Goal: Task Accomplishment & Management: Complete application form

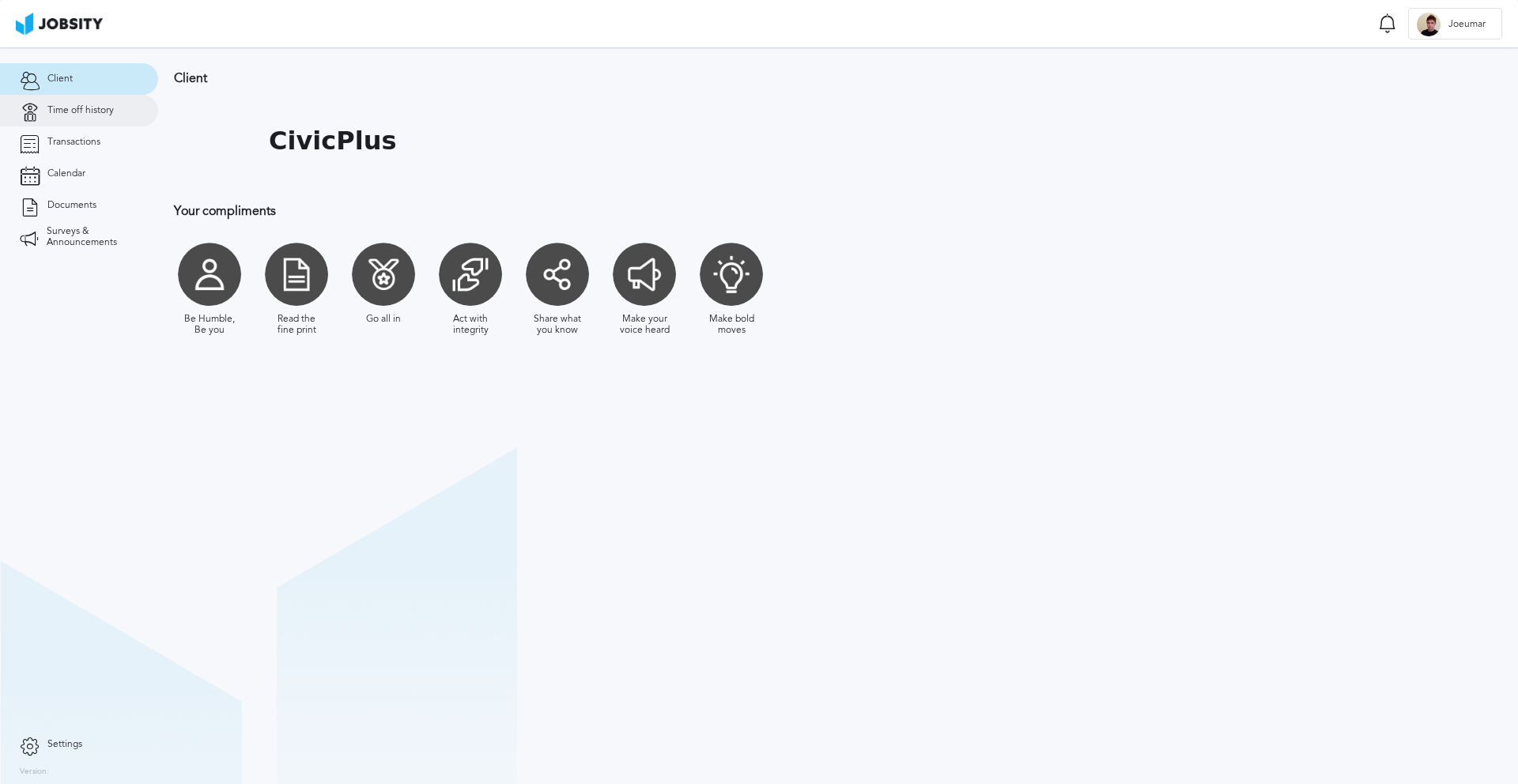
click at [78, 106] on span "Time off history" at bounding box center [81, 111] width 67 height 11
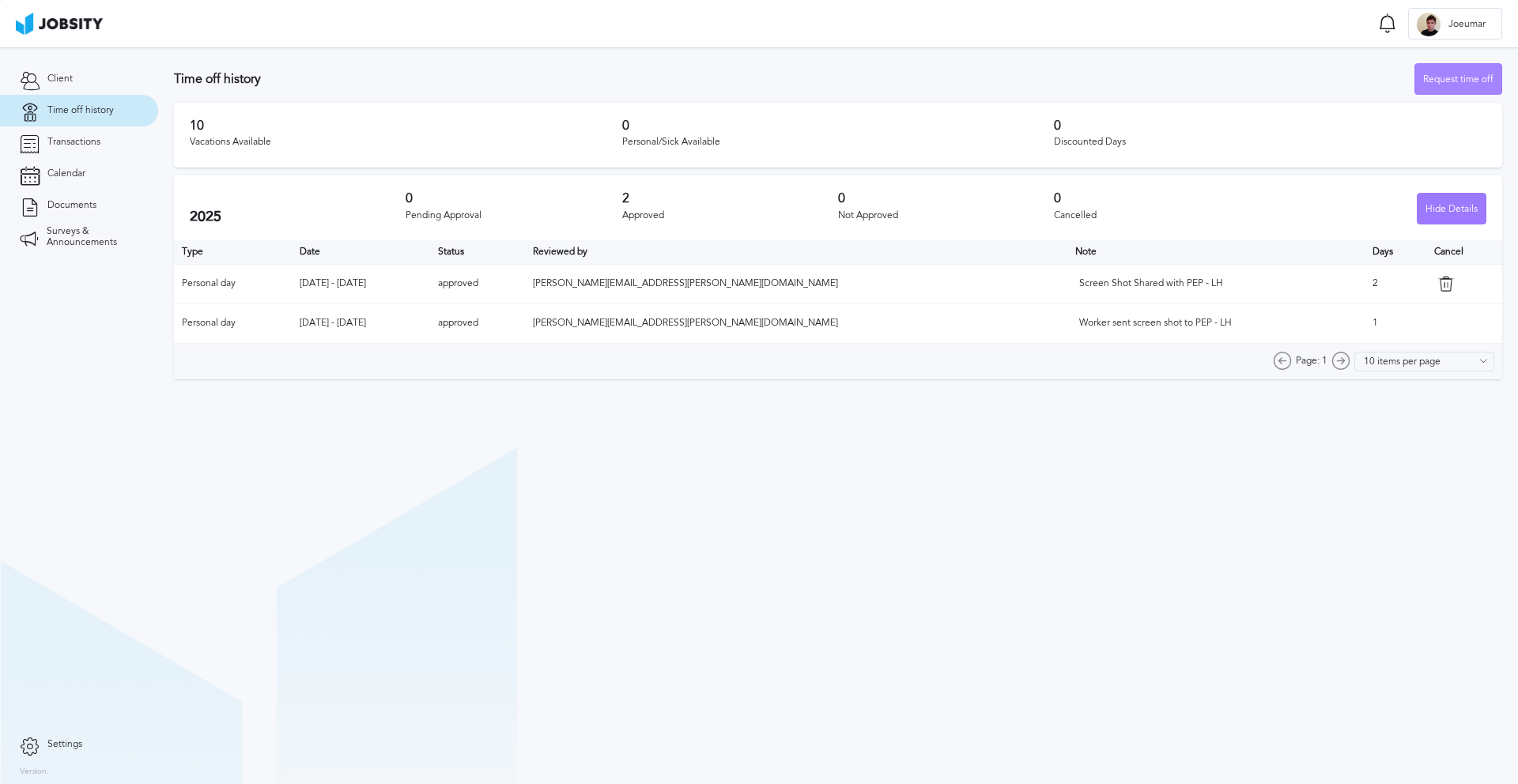
click at [1449, 74] on div "Request time off" at bounding box center [1458, 80] width 86 height 31
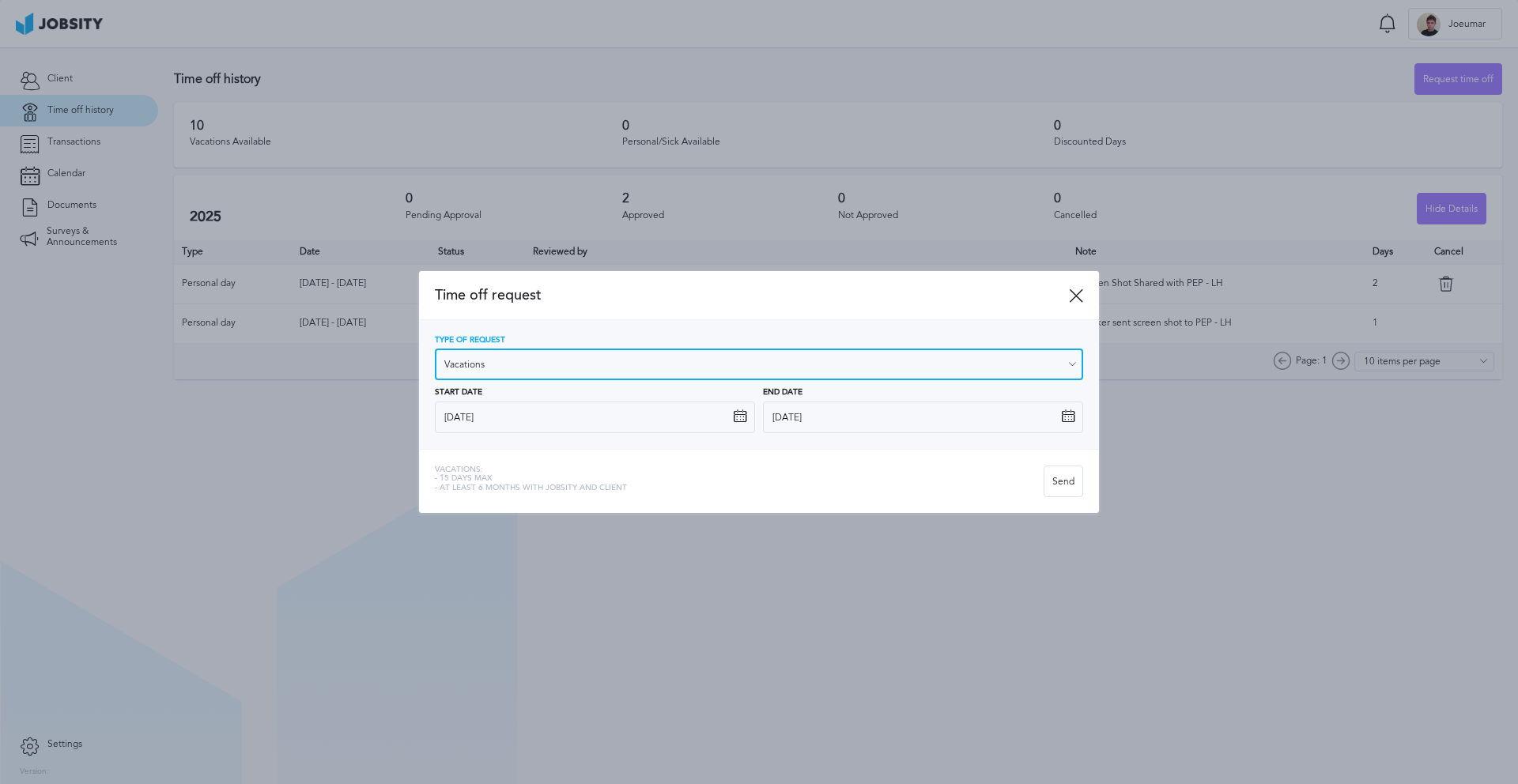
click at [811, 359] on input "Vacations" at bounding box center [759, 364] width 648 height 31
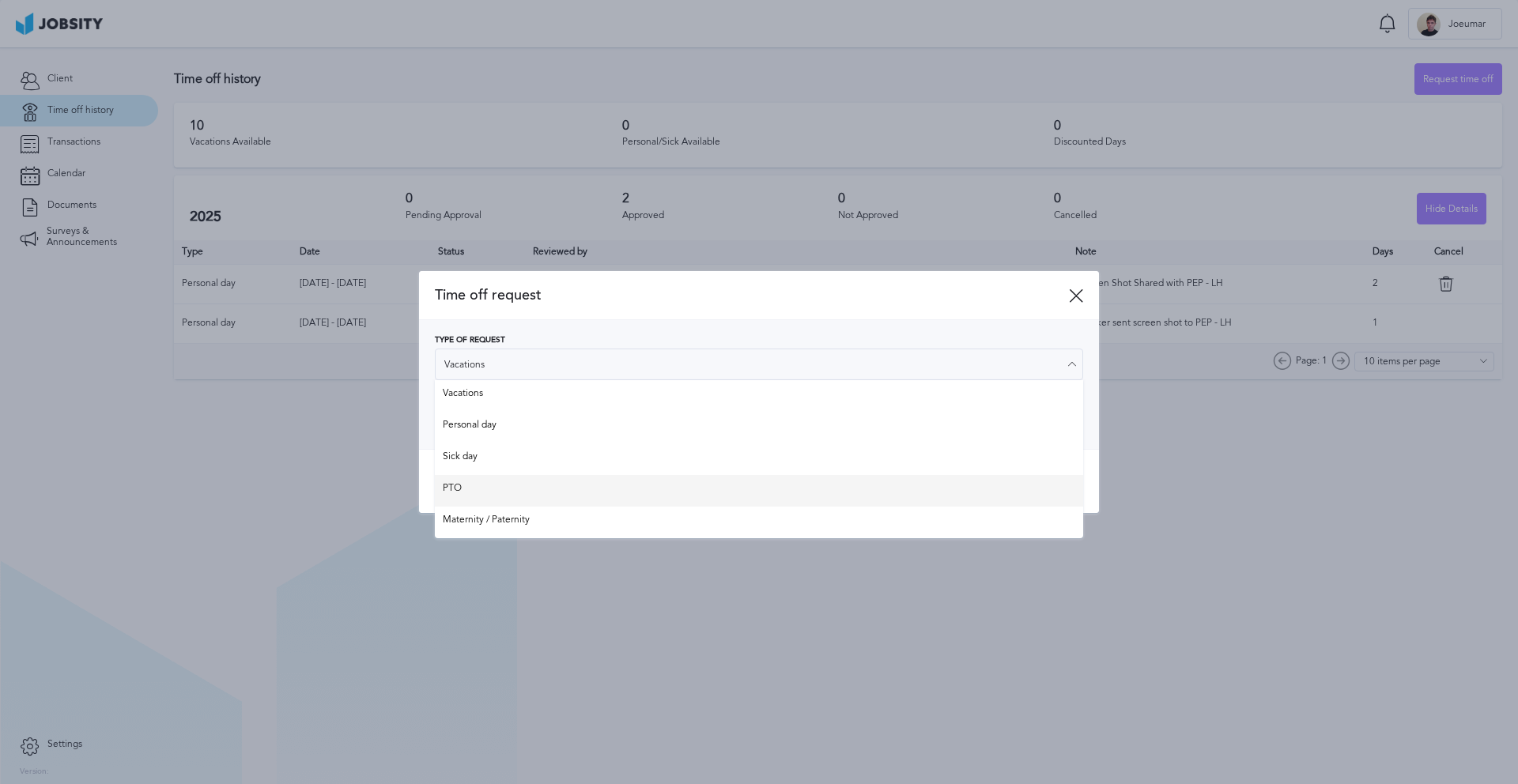
type input "PTO"
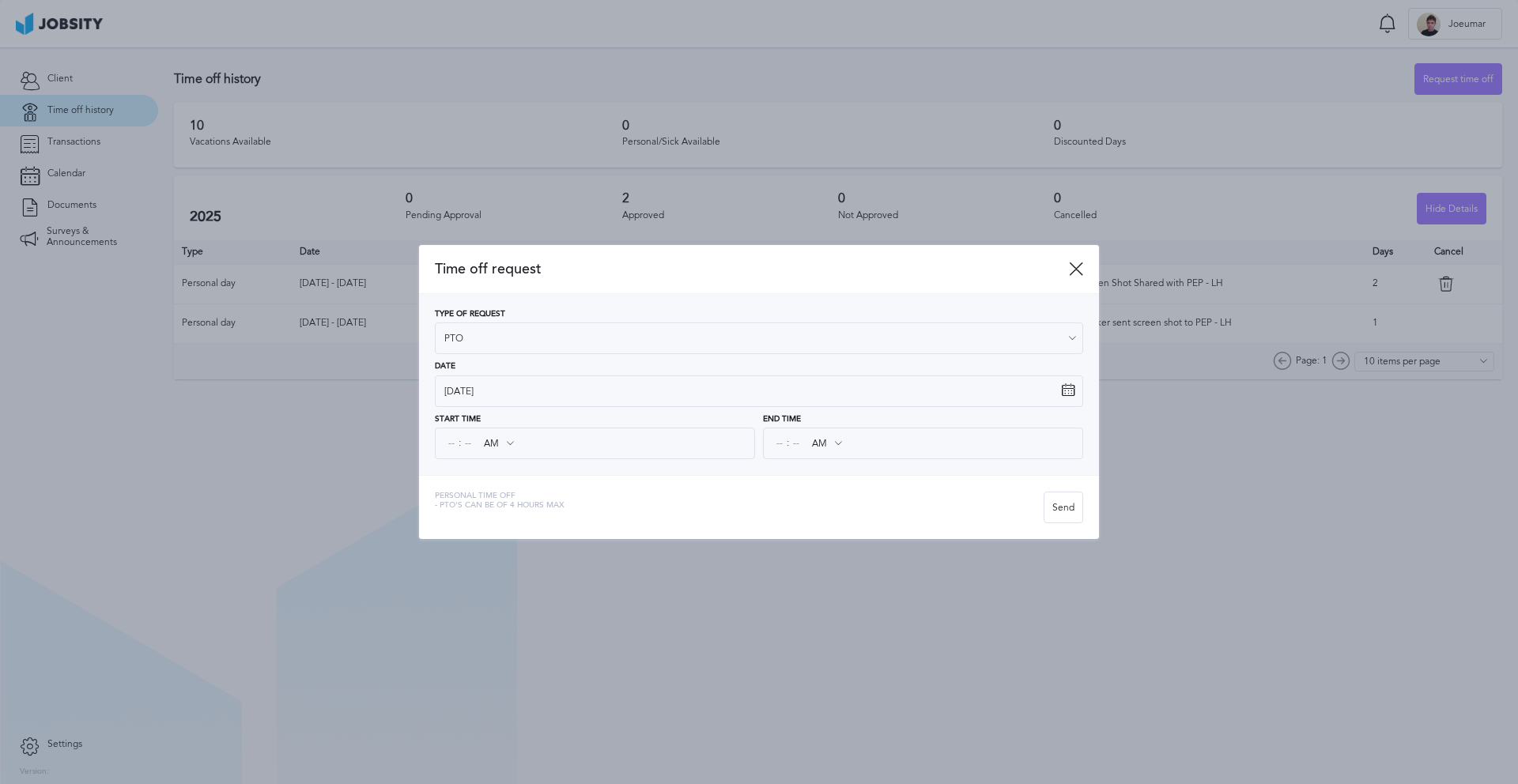
click at [784, 477] on div "Time off request Type of Request PTO Vacations Personal day Sick day PTO Matern…" at bounding box center [759, 392] width 680 height 293
click at [1072, 267] on icon at bounding box center [1075, 268] width 14 height 14
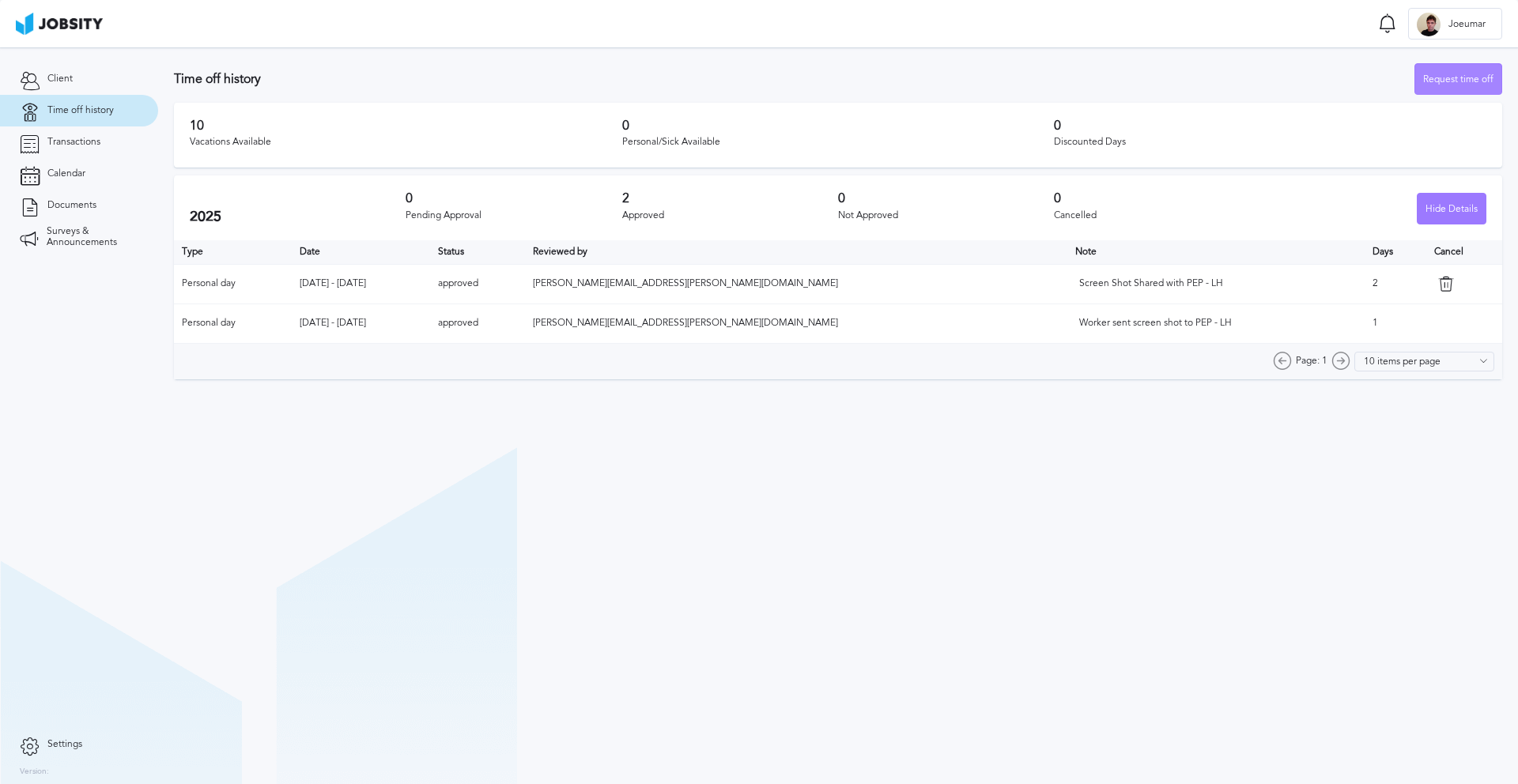
click at [1440, 90] on div "Request time off" at bounding box center [1458, 80] width 86 height 31
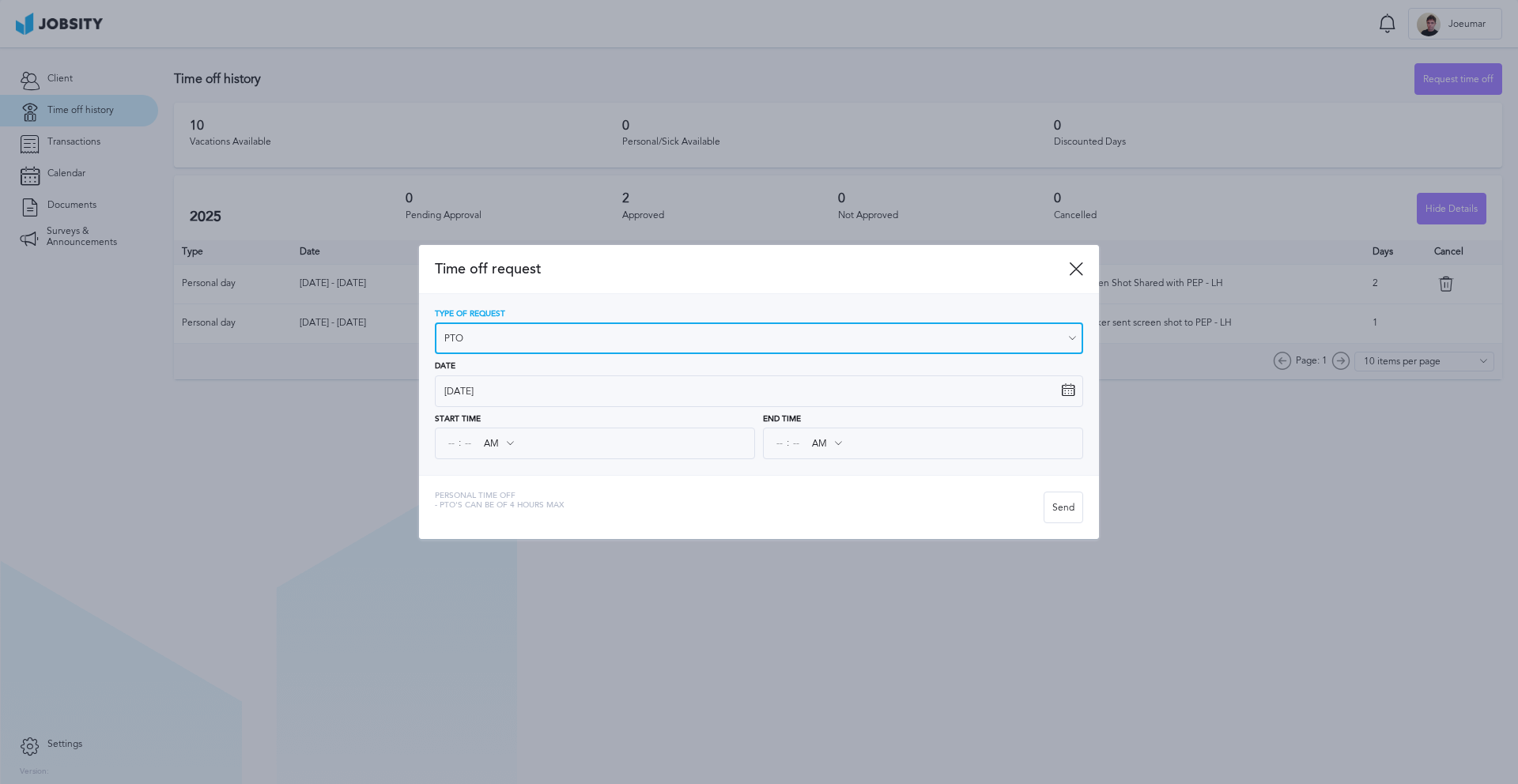
click at [901, 337] on input "PTO" at bounding box center [759, 338] width 648 height 31
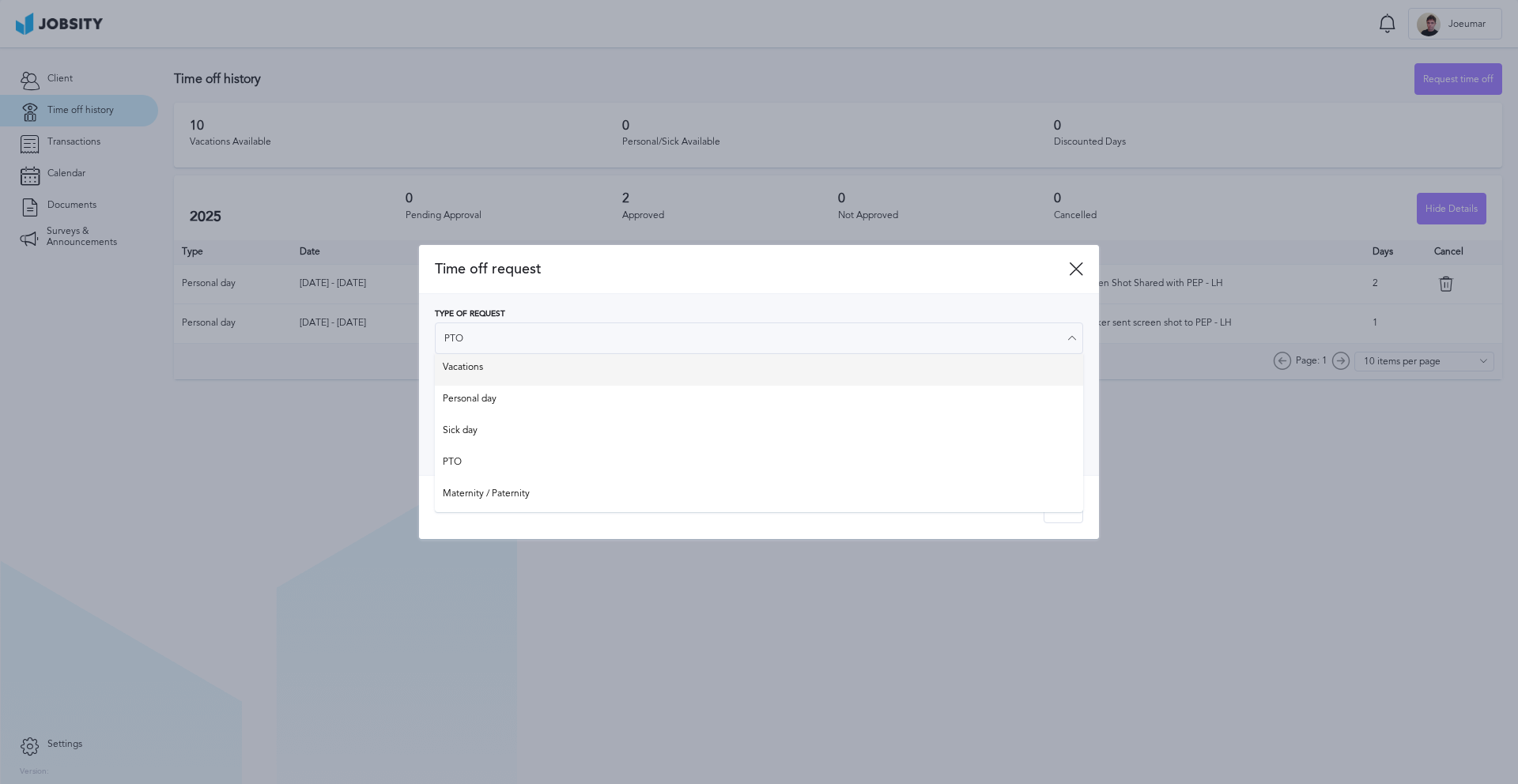
type input "Vacations"
click at [816, 355] on div "Type of Request Vacations Vacations Personal day Sick day PTO Maternity / Pater…" at bounding box center [759, 332] width 648 height 45
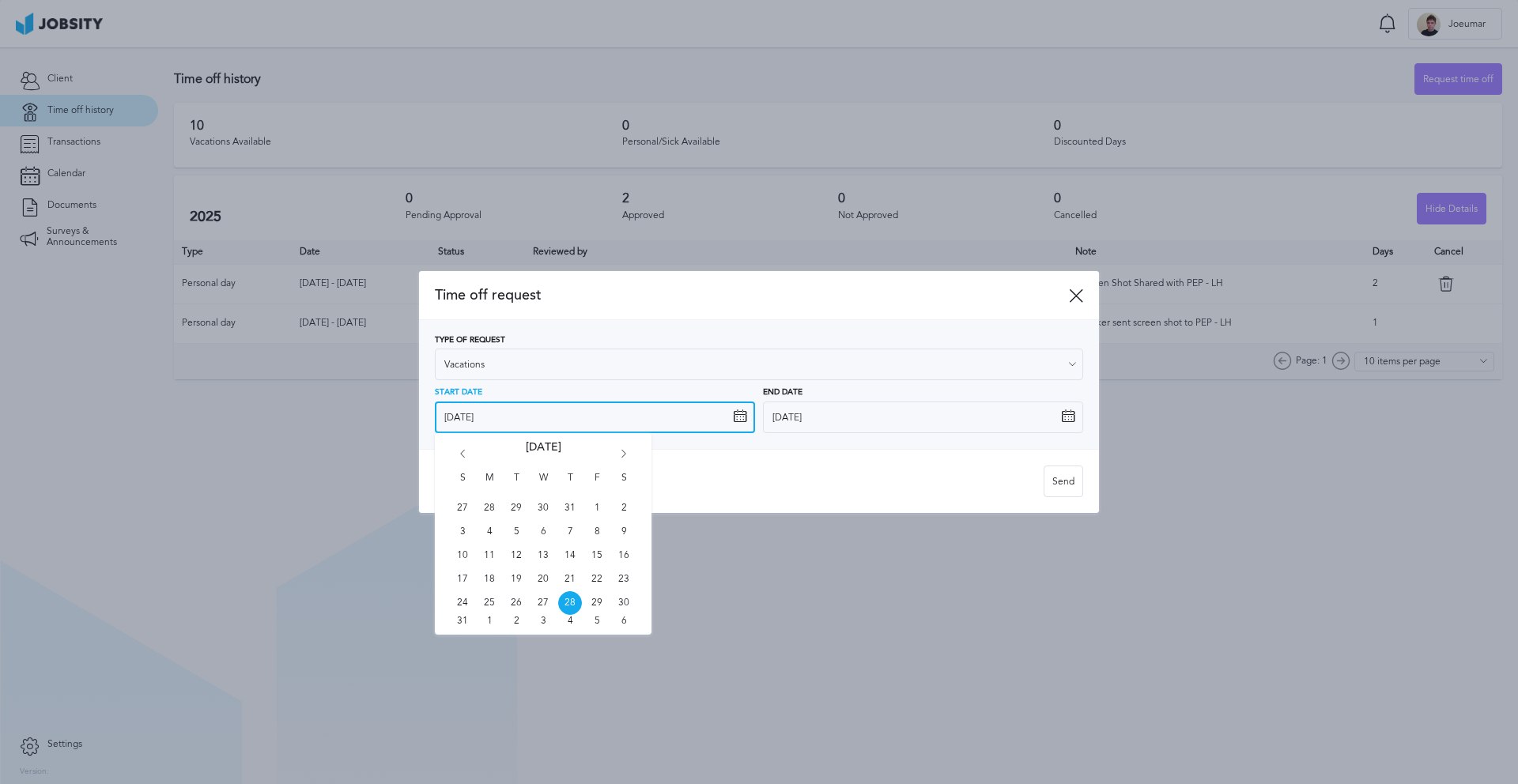
click at [671, 421] on input "[DATE]" at bounding box center [595, 417] width 320 height 31
click at [625, 450] on icon "Go forward 1 month" at bounding box center [623, 456] width 14 height 14
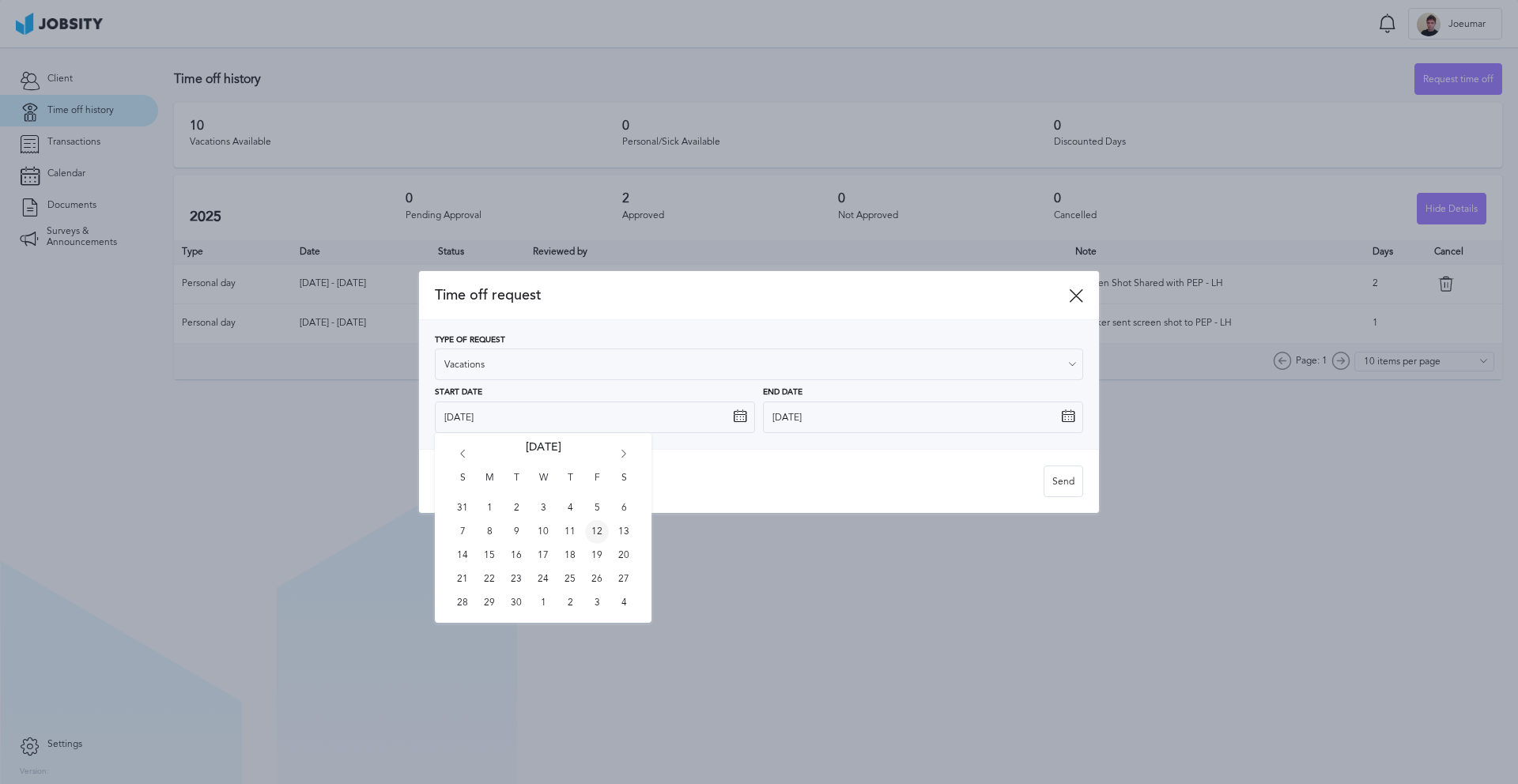
click at [599, 528] on span "12" at bounding box center [597, 532] width 24 height 24
type input "[DATE]"
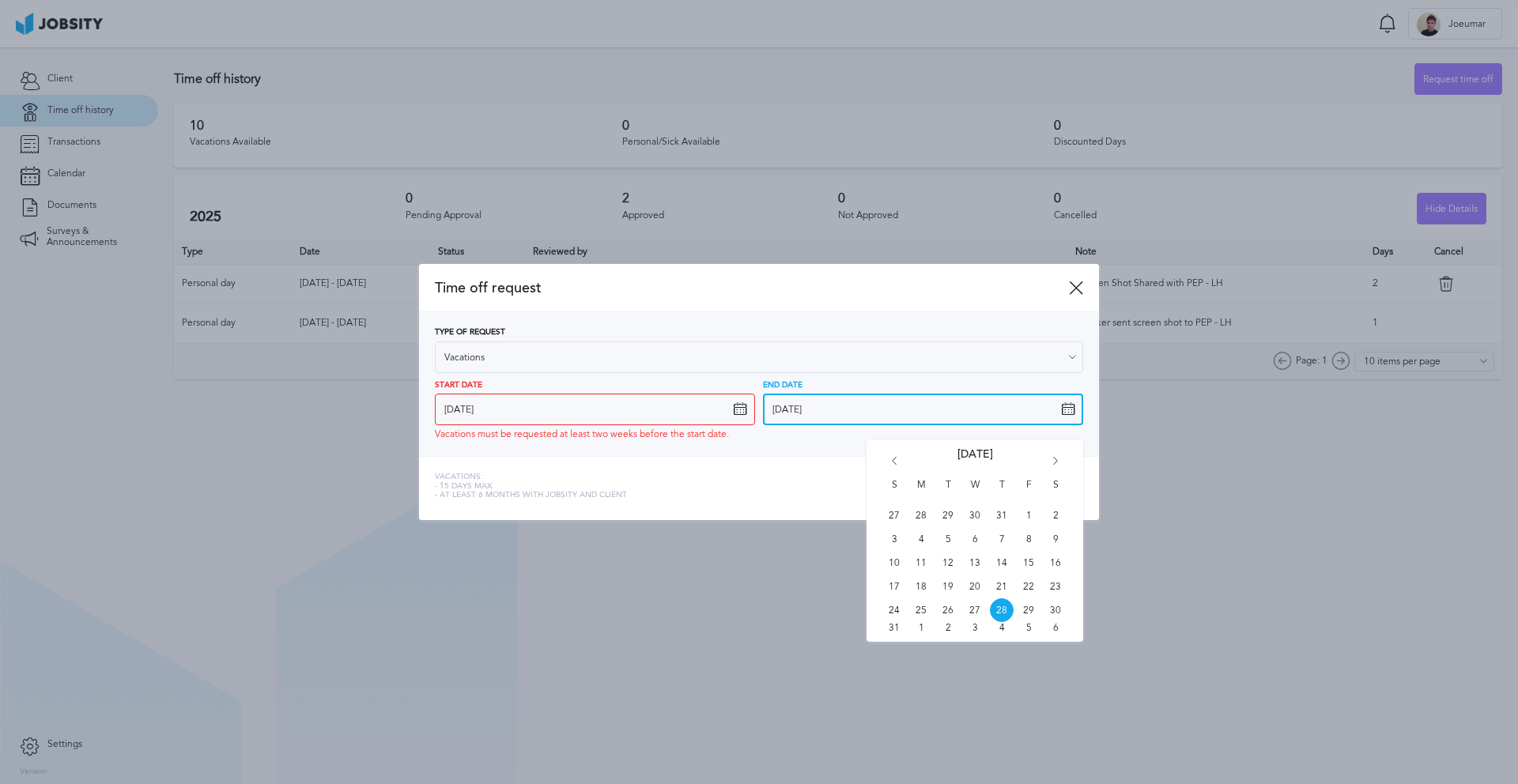
click at [874, 416] on input "[DATE]" at bounding box center [923, 409] width 320 height 31
click at [1050, 458] on icon "Go forward 1 month" at bounding box center [1055, 463] width 14 height 14
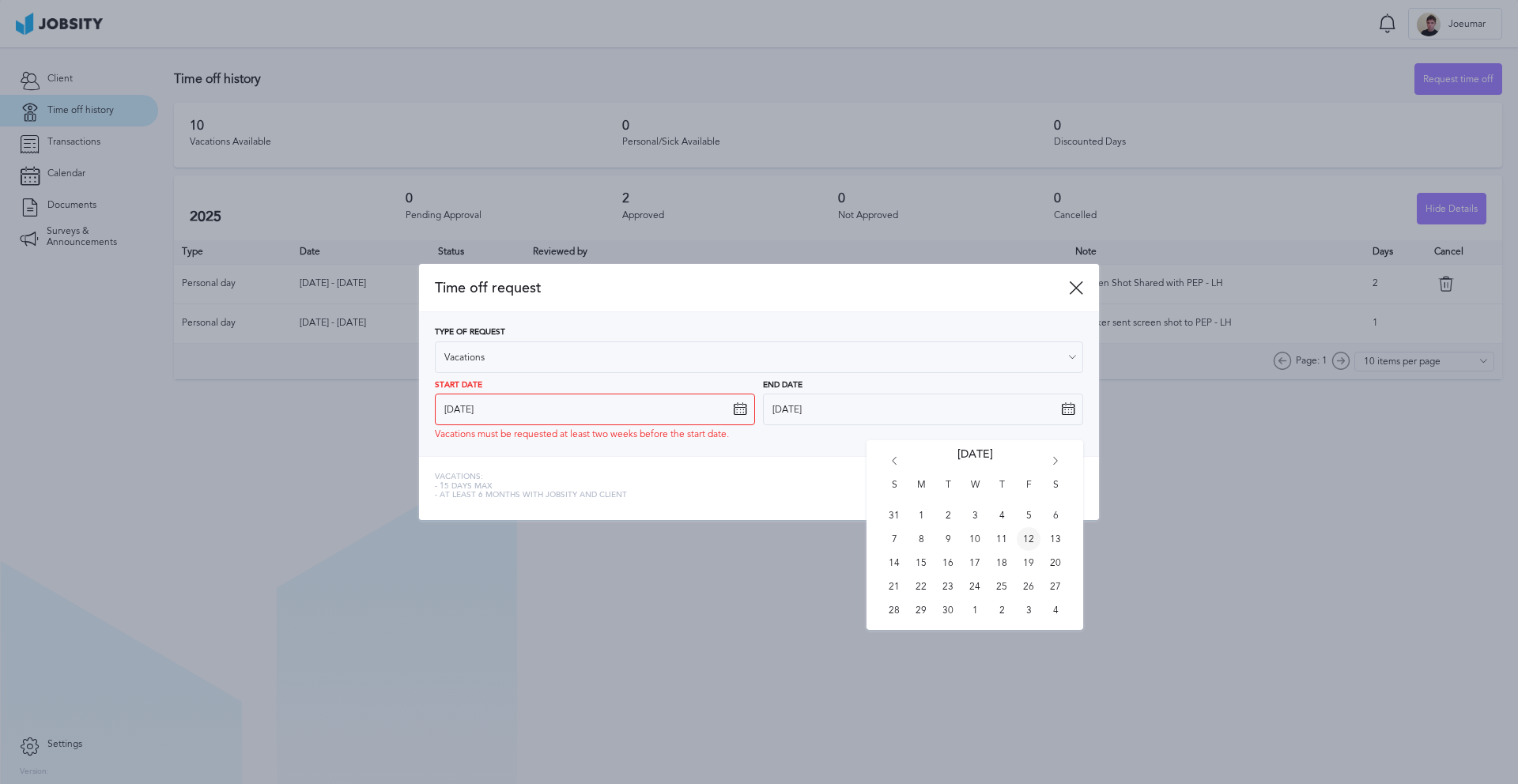
click at [1027, 538] on span "12" at bounding box center [1028, 539] width 24 height 24
type input "[DATE]"
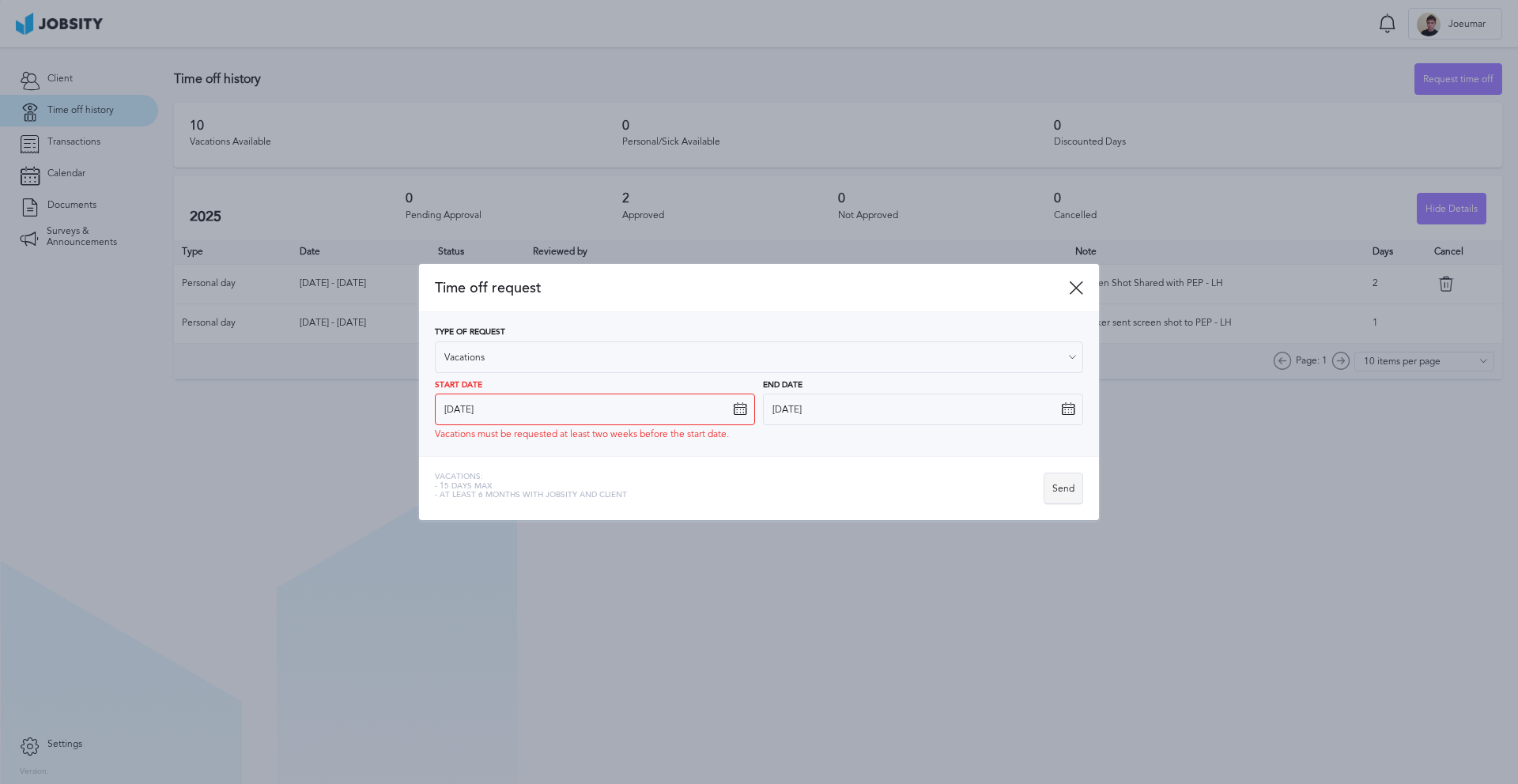
click at [1055, 492] on div "Send" at bounding box center [1062, 489] width 38 height 31
